Goal: Task Accomplishment & Management: Manage account settings

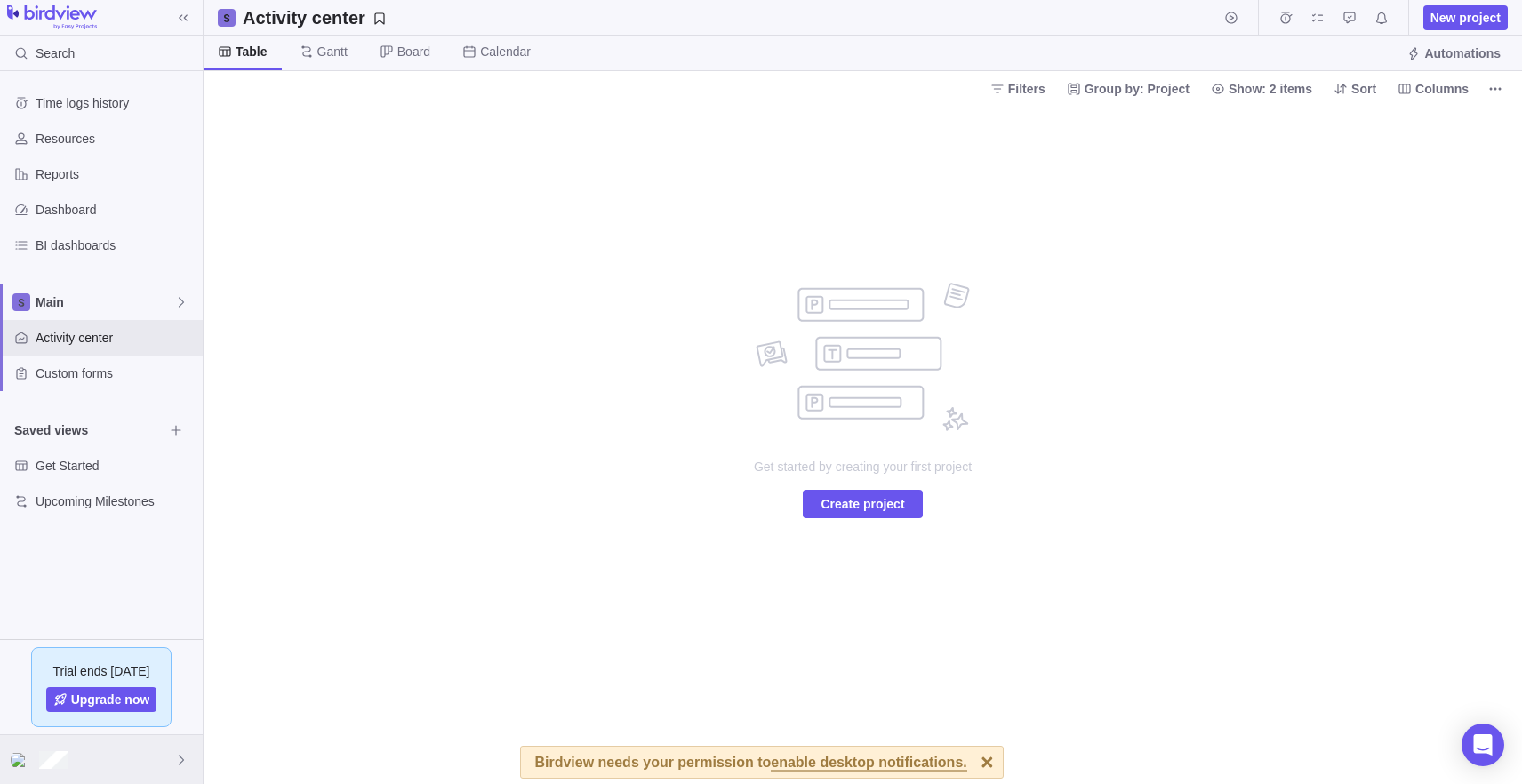
click at [95, 762] on div at bounding box center [101, 759] width 203 height 49
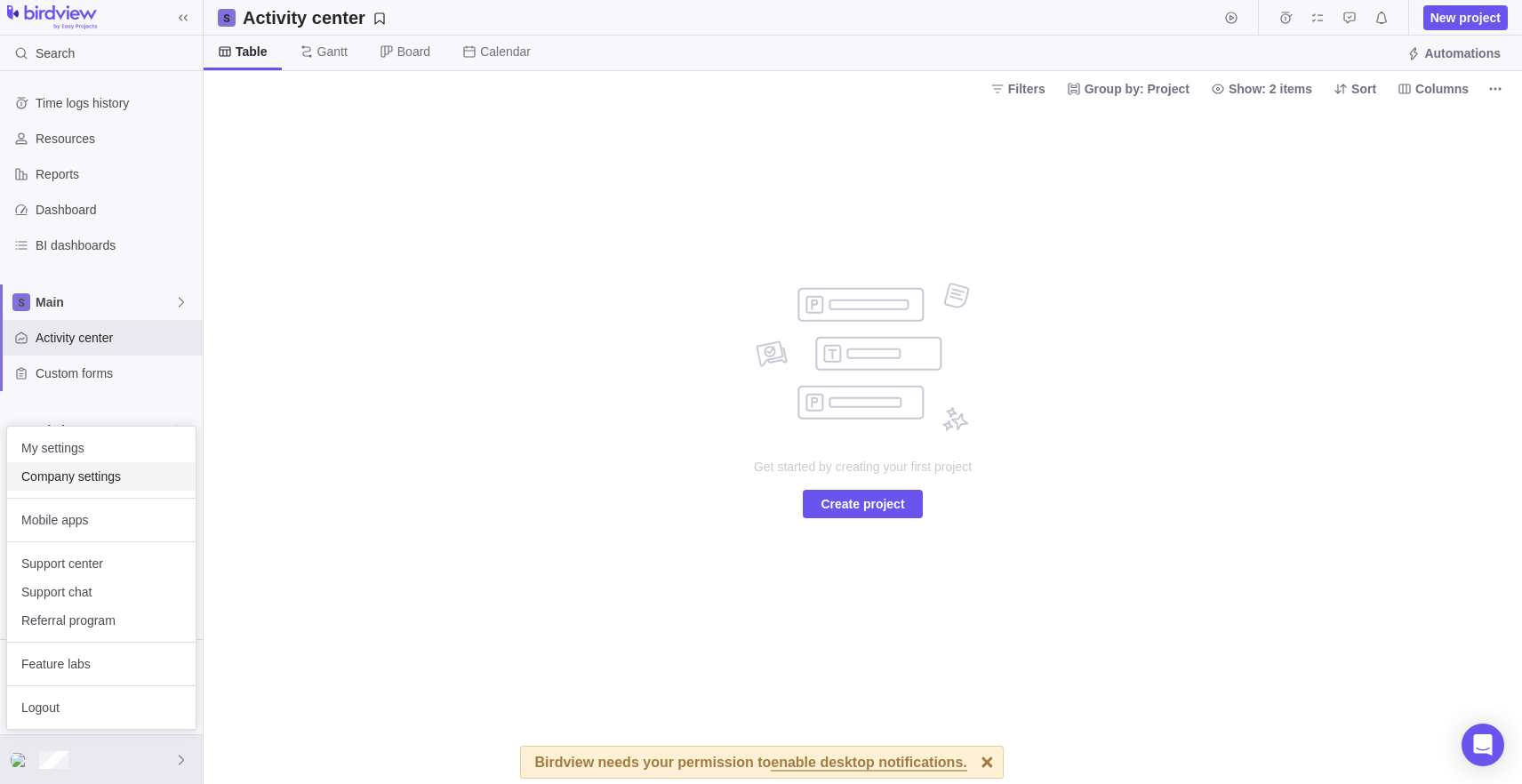
click at [100, 485] on span "Company settings" at bounding box center [101, 476] width 160 height 17
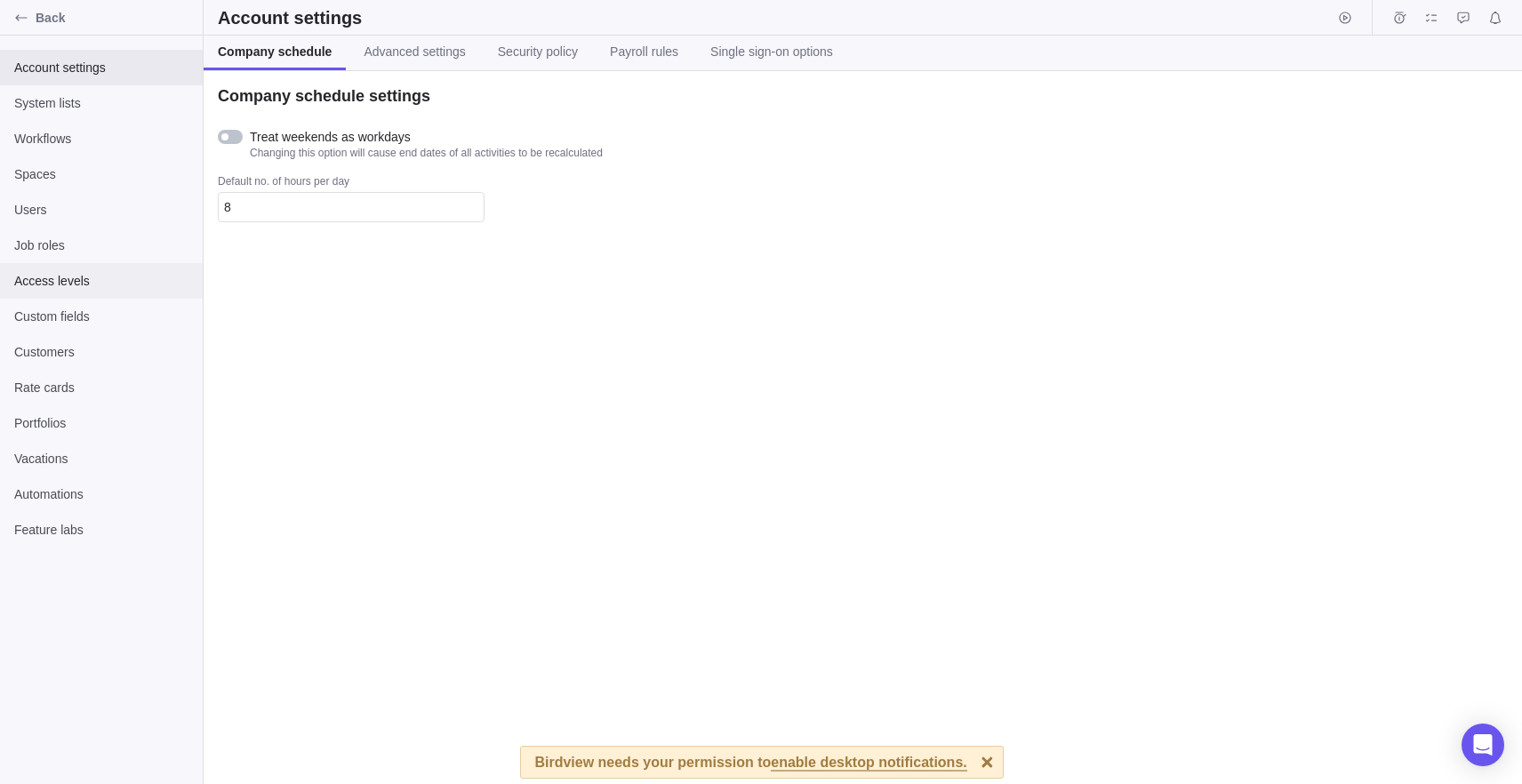
click at [60, 291] on div "Access levels" at bounding box center [101, 280] width 203 height 36
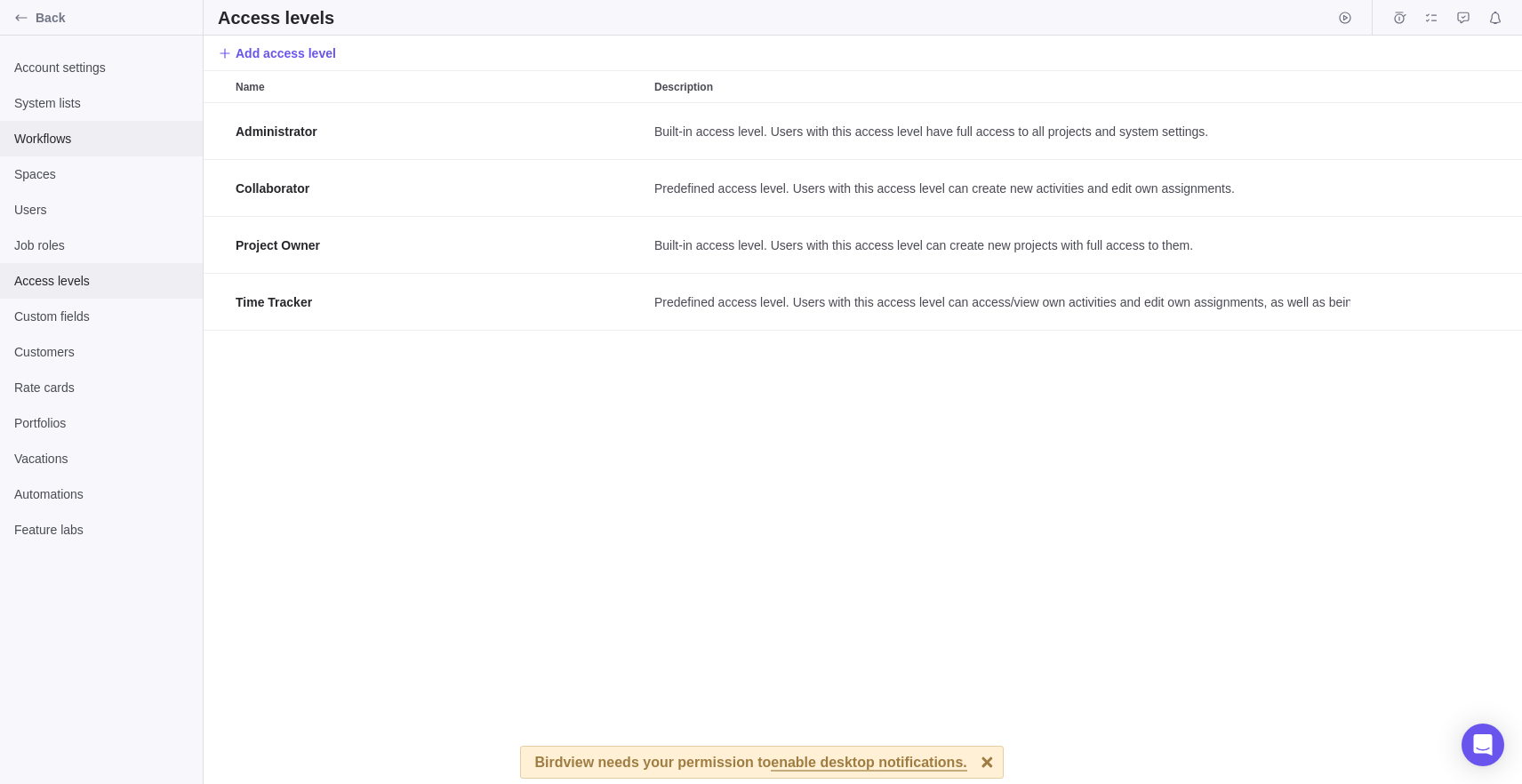
scroll to position [668, 1305]
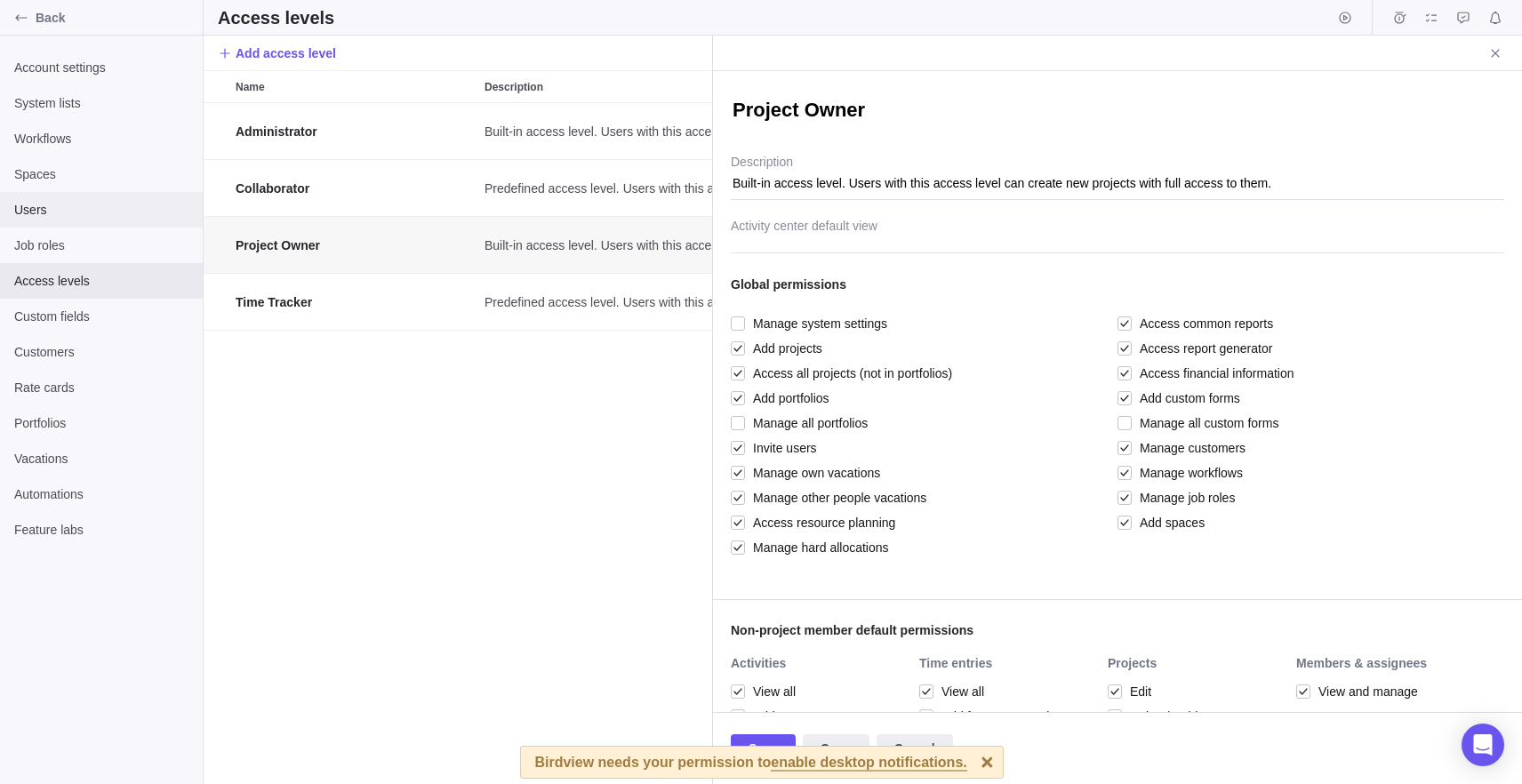
click at [103, 204] on span "Users" at bounding box center [101, 210] width 174 height 17
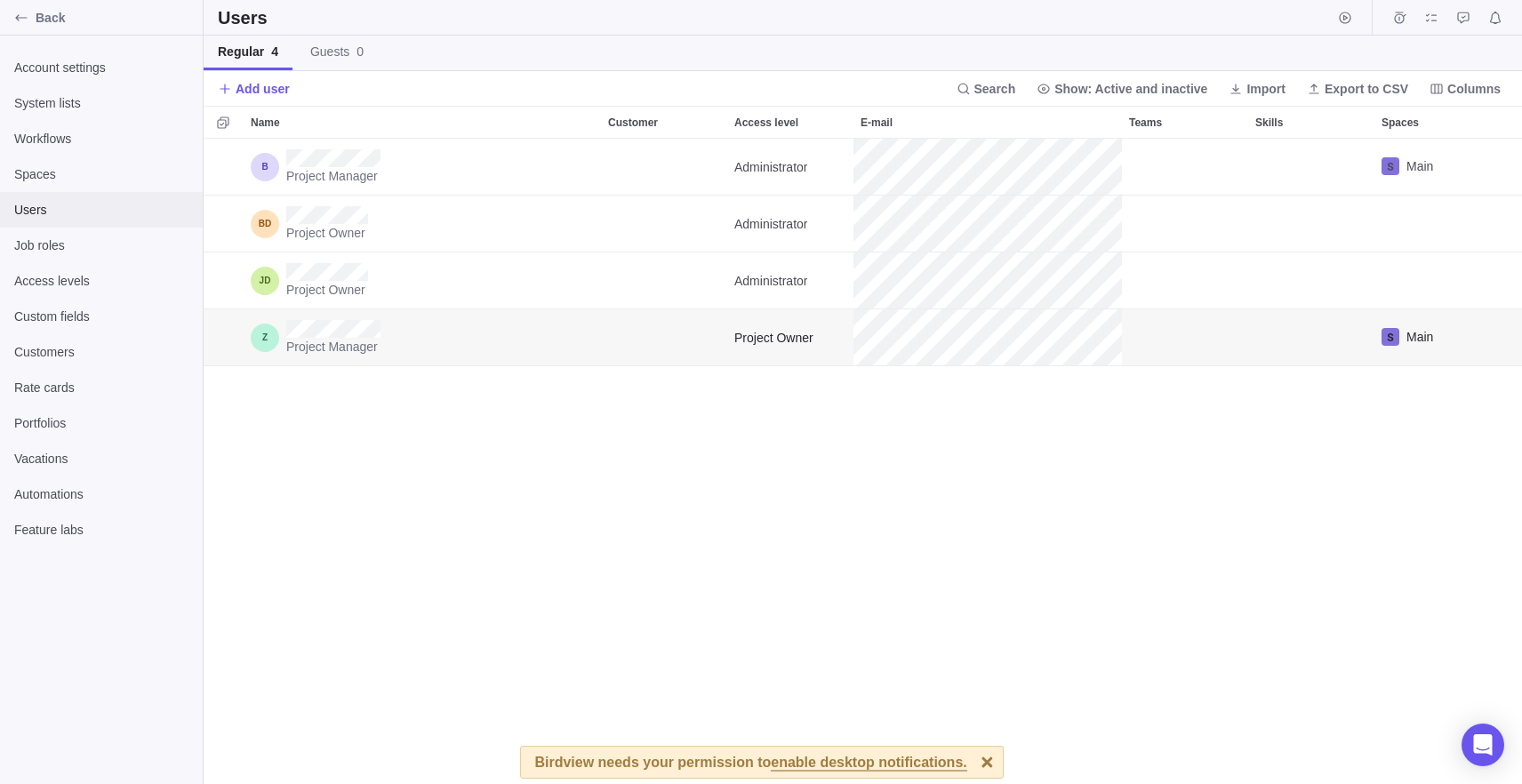
scroll to position [632, 1305]
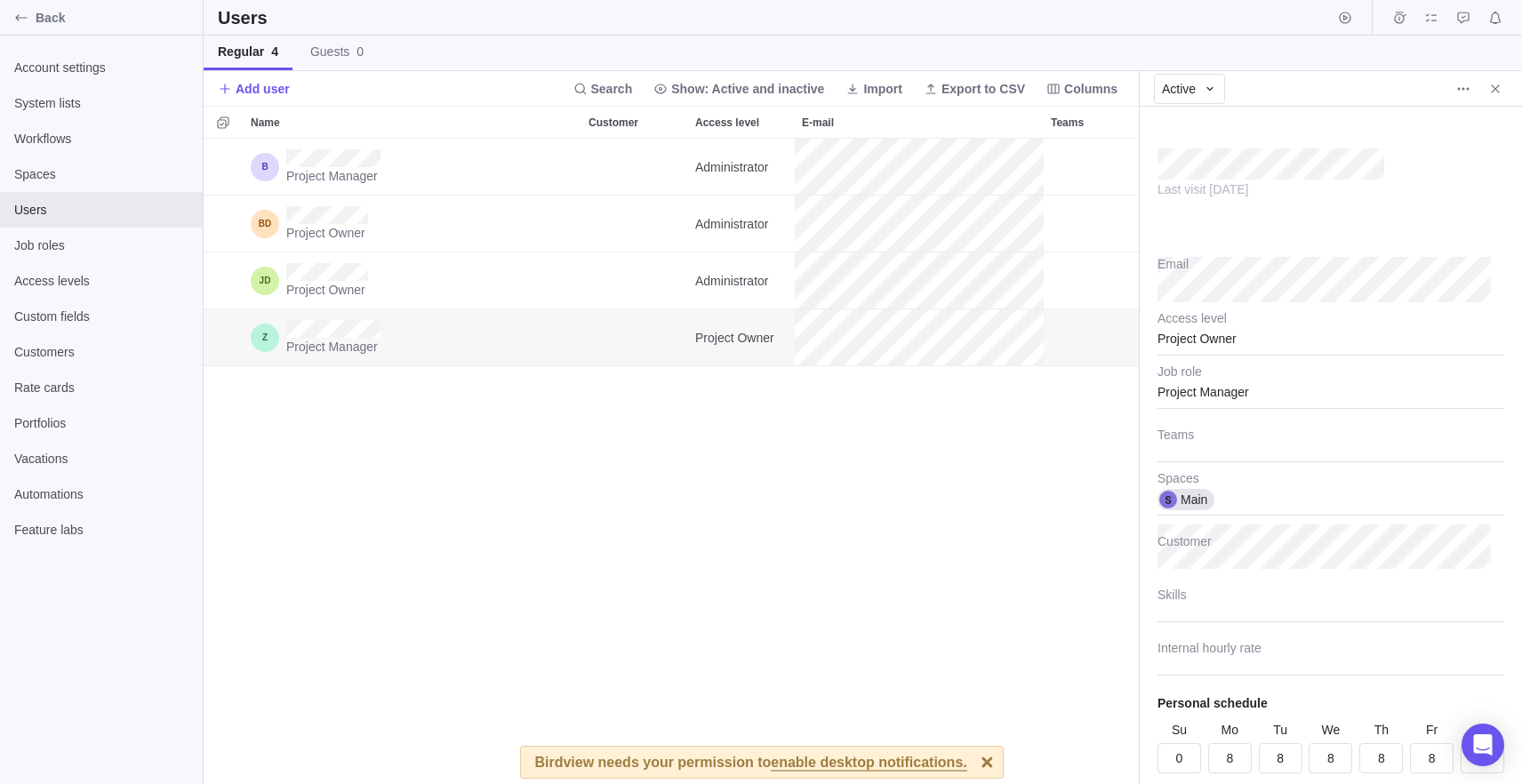
type textarea "x"
